Goal: Task Accomplishment & Management: Use online tool/utility

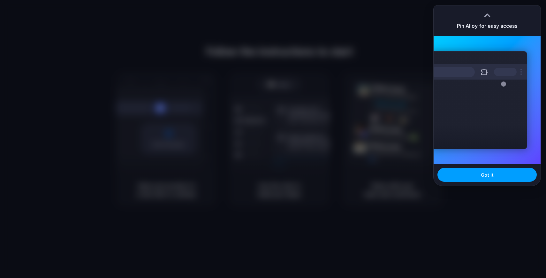
click at [470, 177] on button "Got it" at bounding box center [486, 175] width 99 height 14
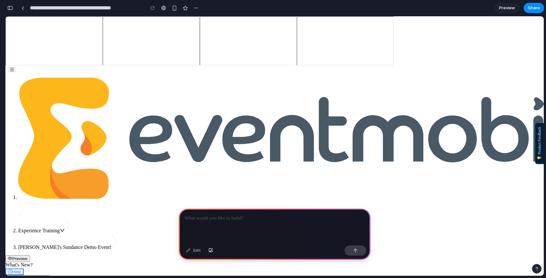
scroll to position [142, 0]
